Goal: Transaction & Acquisition: Purchase product/service

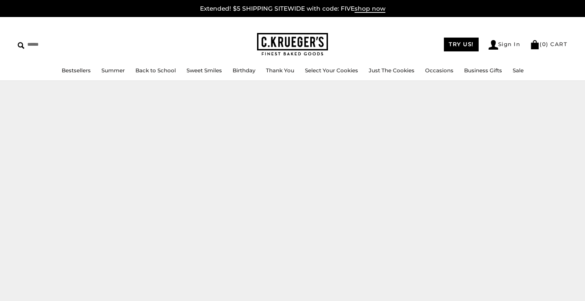
click at [145, 71] on link "Back to School" at bounding box center [155, 70] width 40 height 7
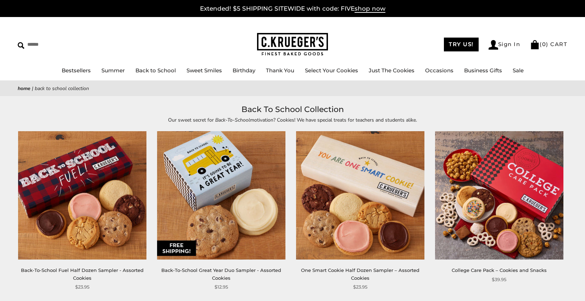
drag, startPoint x: 523, startPoint y: 115, endPoint x: 504, endPoint y: 101, distance: 23.3
click at [521, 116] on header "Back To School Collection Our sweet secret for Back-To-School motivation? Cooki…" at bounding box center [292, 113] width 585 height 21
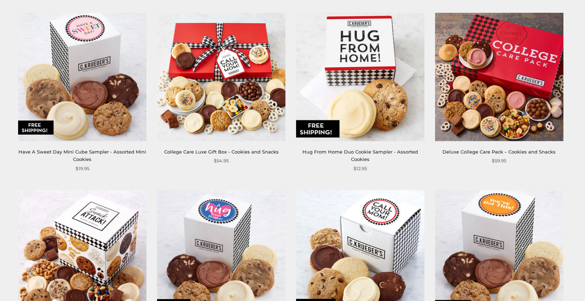
scroll to position [638, 0]
